Goal: Task Accomplishment & Management: Complete application form

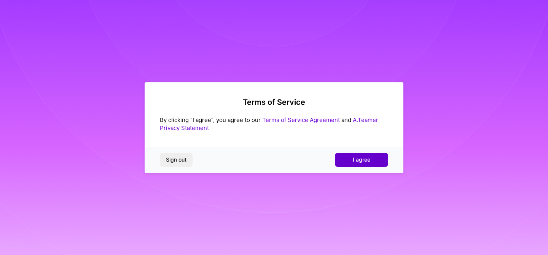
click at [349, 157] on button "I agree" at bounding box center [361, 160] width 53 height 14
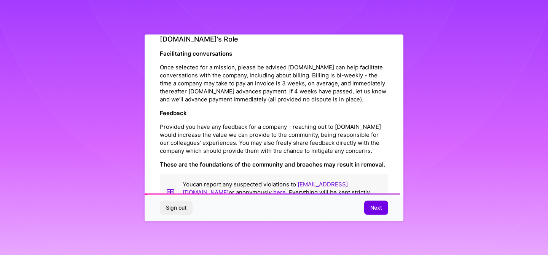
scroll to position [861, 0]
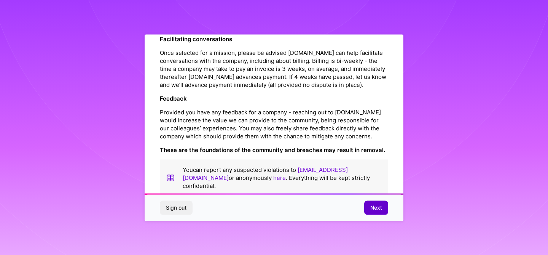
click at [376, 204] on span "Next" at bounding box center [376, 208] width 12 height 8
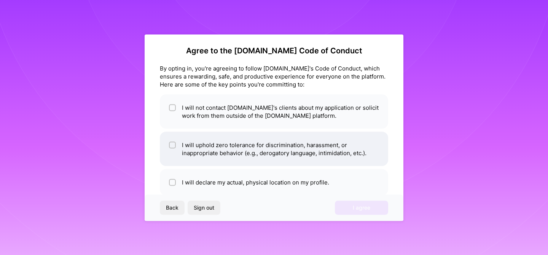
scroll to position [0, 0]
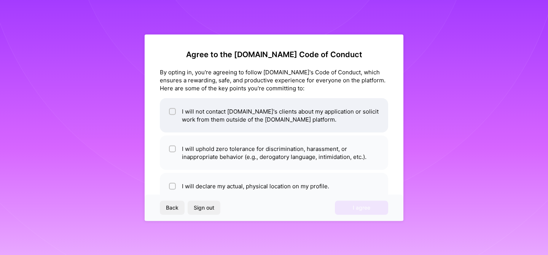
click at [311, 113] on li "I will not contact [DOMAIN_NAME]'s clients about my application or solicit work…" at bounding box center [274, 115] width 228 height 34
checkbox input "true"
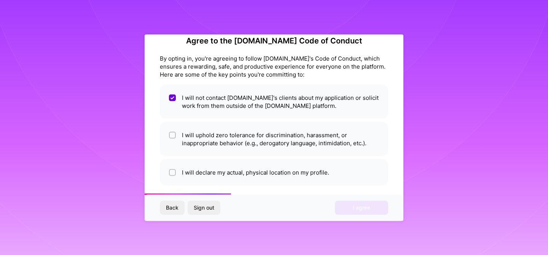
scroll to position [19, 0]
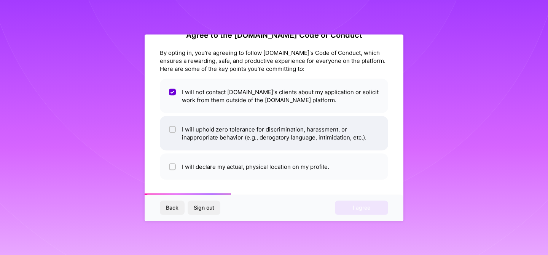
click at [300, 132] on li "I will uphold zero tolerance for discrimination, harassment, or inappropriate b…" at bounding box center [274, 133] width 228 height 34
checkbox input "true"
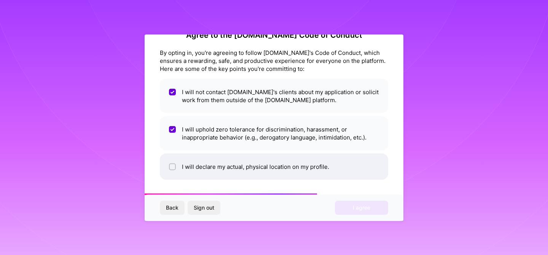
click at [289, 163] on li "I will declare my actual, physical location on my profile." at bounding box center [274, 166] width 228 height 26
checkbox input "true"
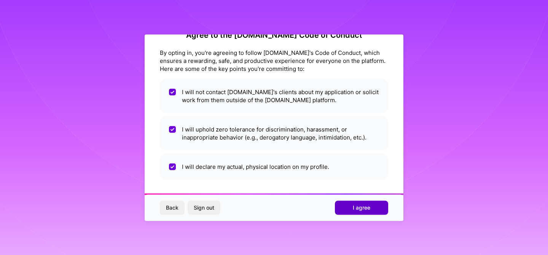
click at [349, 208] on button "I agree" at bounding box center [361, 208] width 53 height 14
